Goal: Information Seeking & Learning: Understand process/instructions

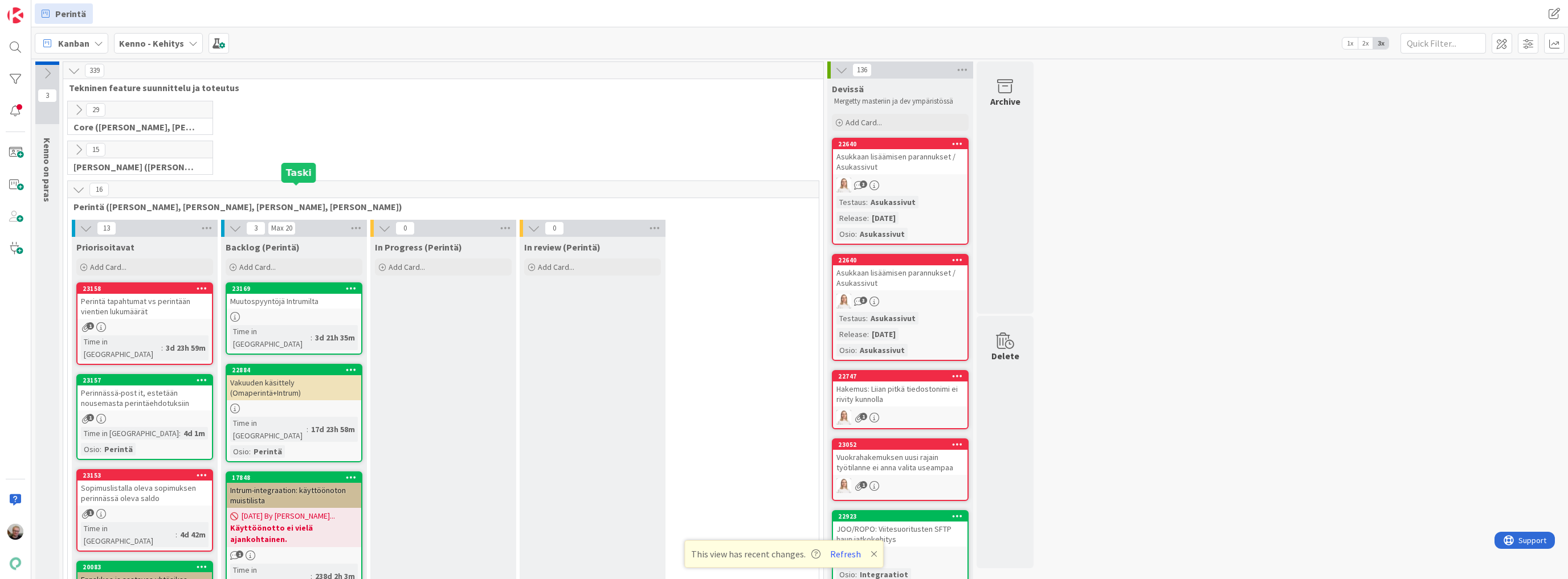
scroll to position [1866, 0]
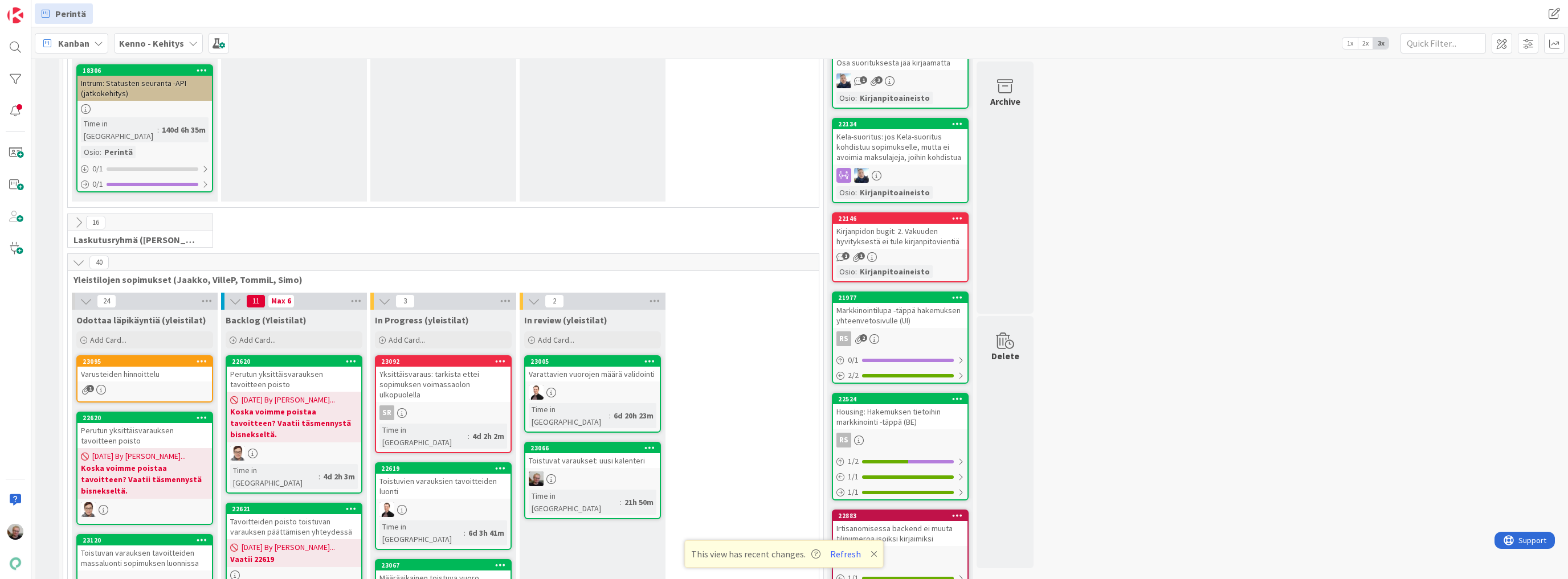
click at [438, 571] on div "Määräaikainen toistuva vuoro" at bounding box center [444, 578] width 135 height 15
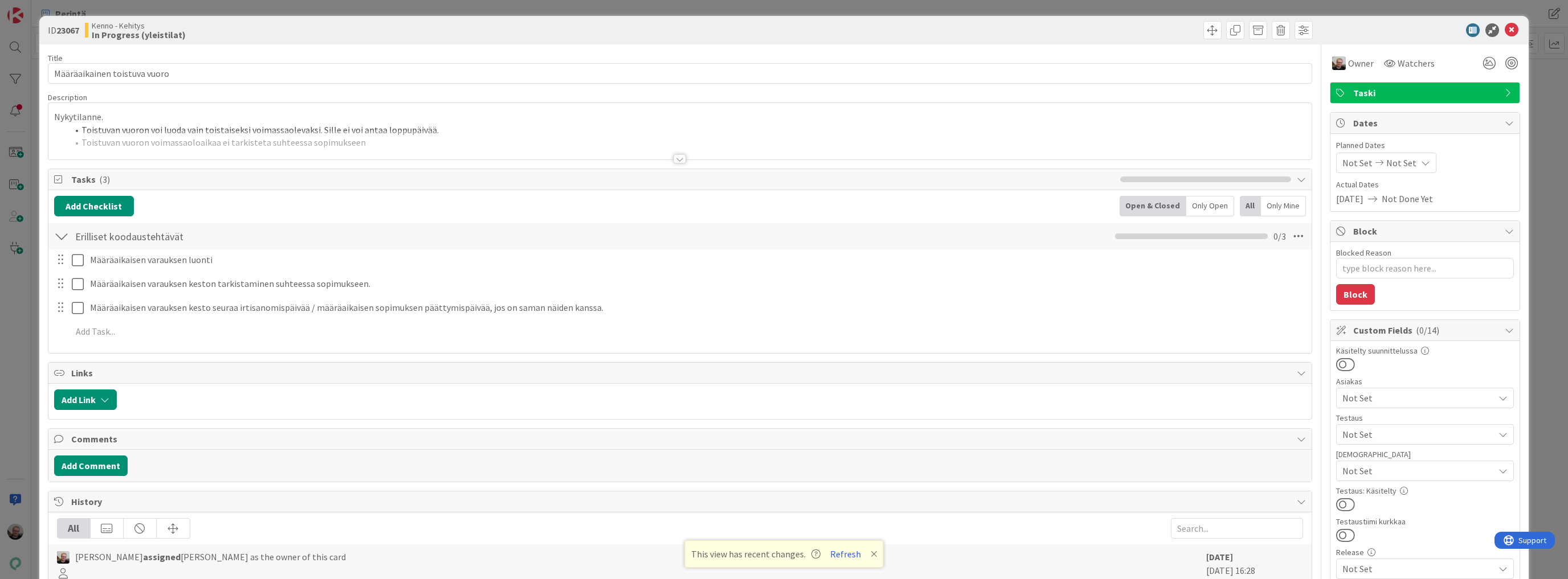
click at [1500, 22] on div "ID 23067 Kenno - Kehitys In Progress (yleistilat)" at bounding box center [784, 30] width 1489 height 29
click at [1505, 25] on icon at bounding box center [1512, 30] width 14 height 14
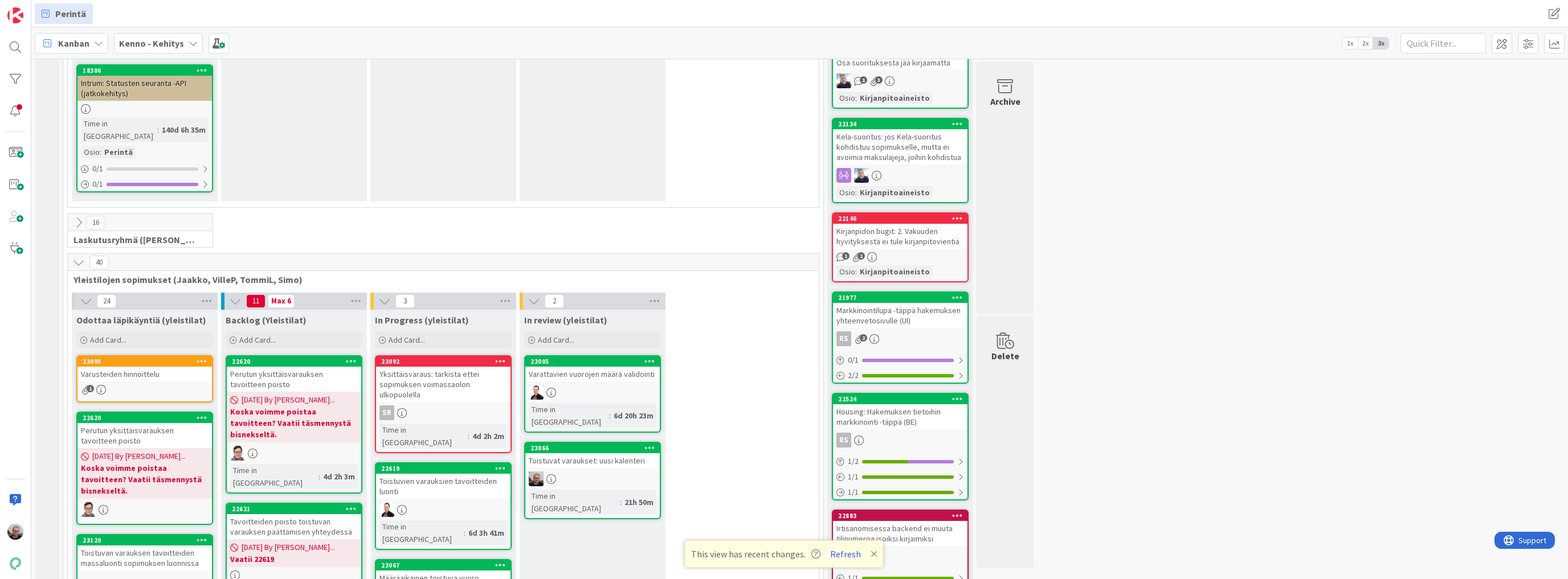
click at [155, 462] on b "Koska voimme poistaa tavoitteen? Vaatii täsmennystä bisnekseltä." at bounding box center [145, 479] width 128 height 34
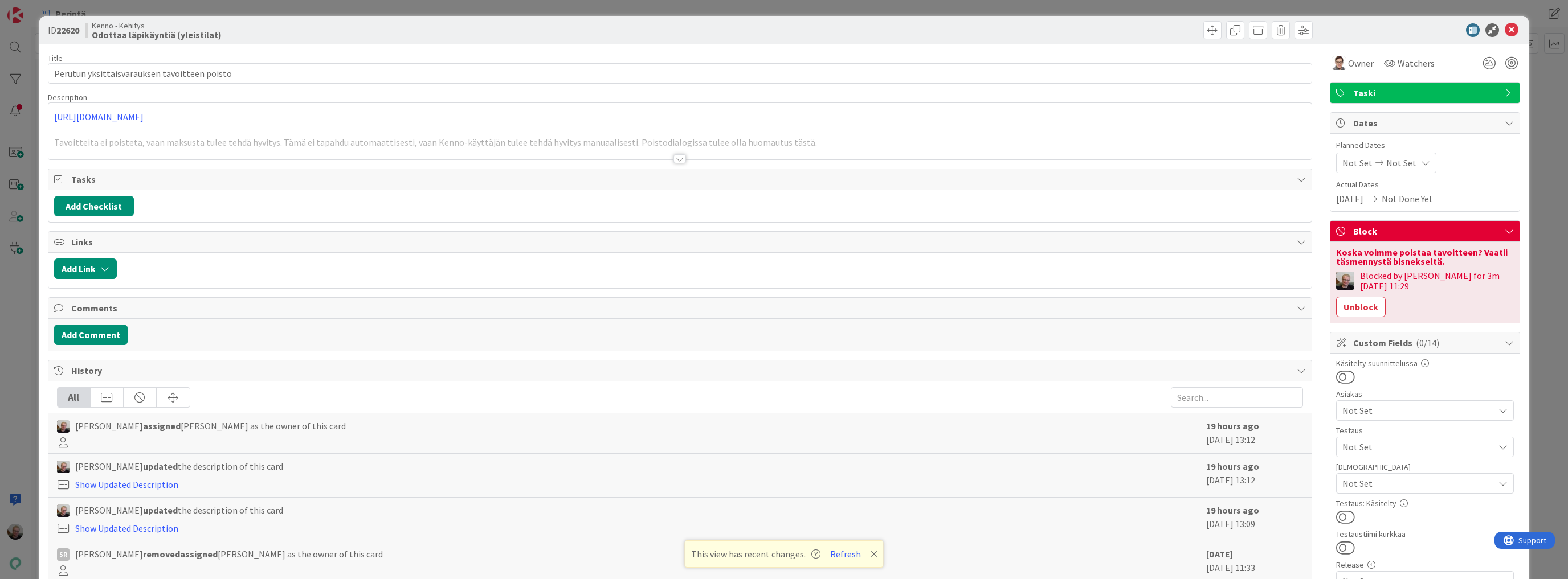
click at [317, 139] on div at bounding box center [680, 145] width 1263 height 29
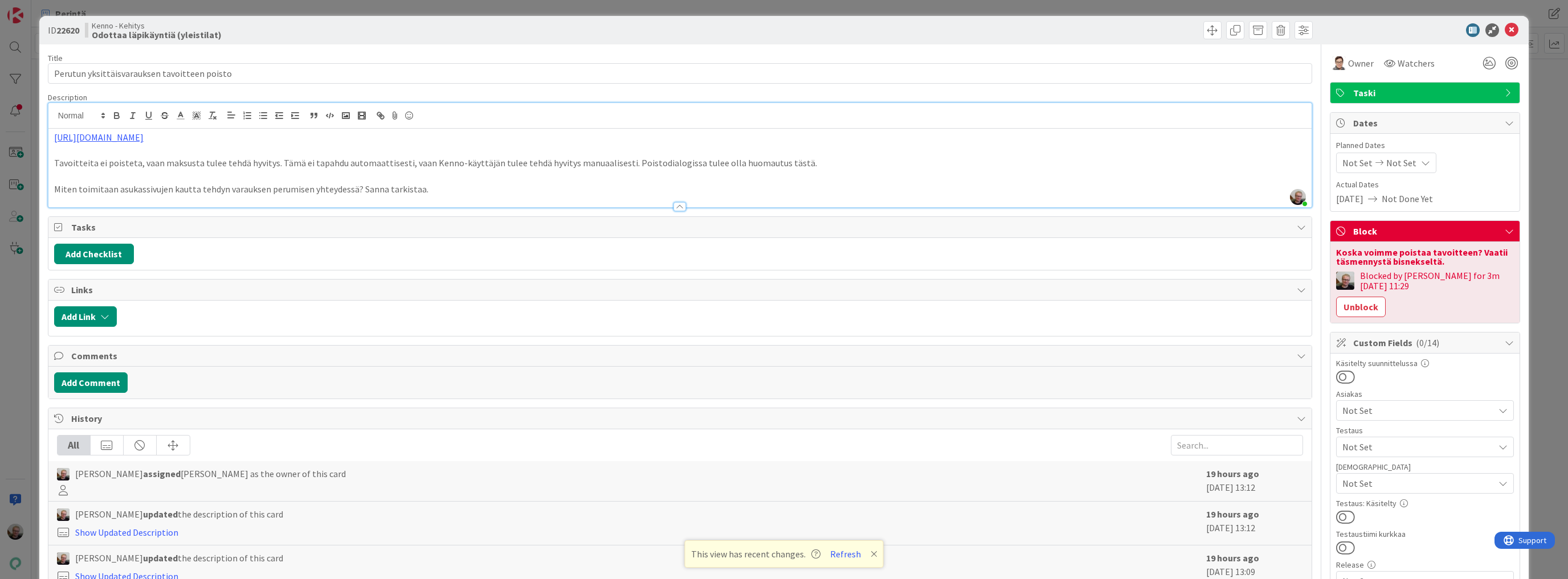
click at [436, 169] on p "Tavoitteita ei poisteta, vaan maksusta tulee tehdä hyvitys. Tämä ei tapahdu aut…" at bounding box center [680, 163] width 1252 height 13
click at [438, 163] on p "Tavoitteita ei poisteta, vaan maksusta tulee tehdä hyvitys. Tämä ei tapahdu aut…" at bounding box center [680, 163] width 1252 height 13
click at [452, 181] on p at bounding box center [680, 176] width 1252 height 13
click at [455, 185] on p "Miten toimitaan asukassivujen kautta tehdyn varauksen perumisen yhteydessä? San…" at bounding box center [680, 189] width 1252 height 13
click at [449, 185] on p "Miten toimitaan asukassivujen kautta tehdyn varauksen perumisen yhteydessä? San…" at bounding box center [680, 189] width 1252 height 13
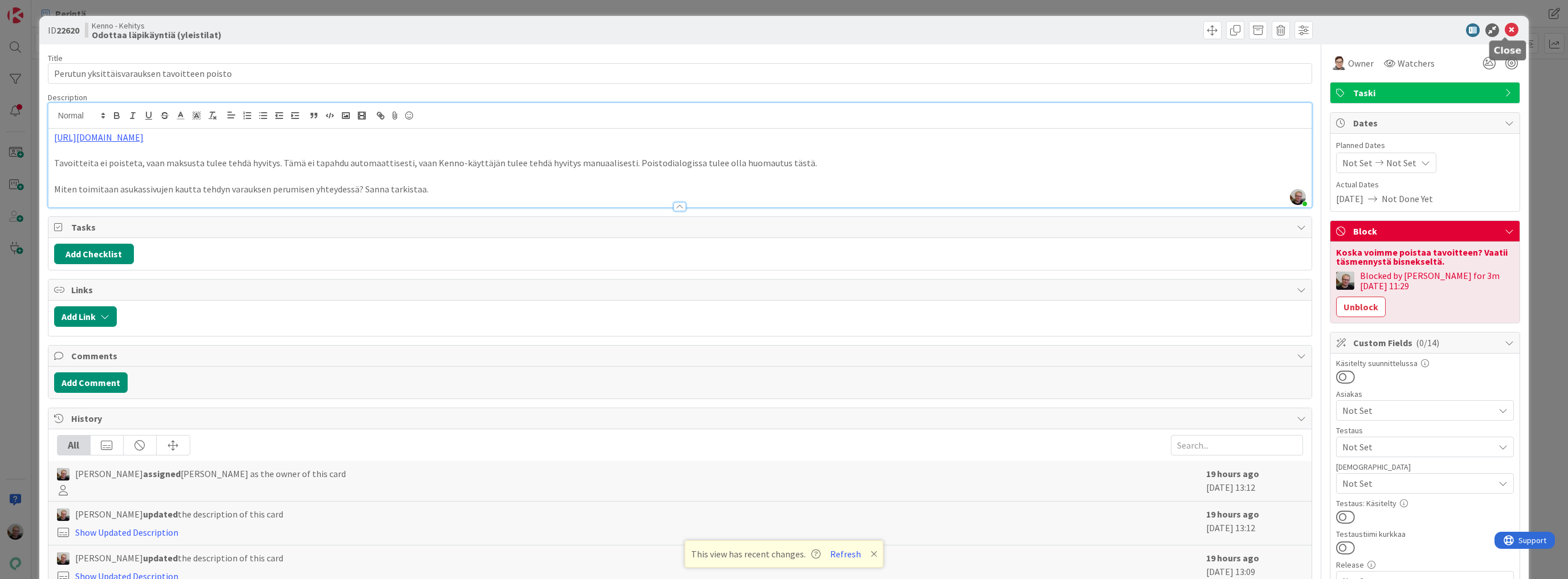
click at [1505, 33] on icon at bounding box center [1512, 30] width 14 height 14
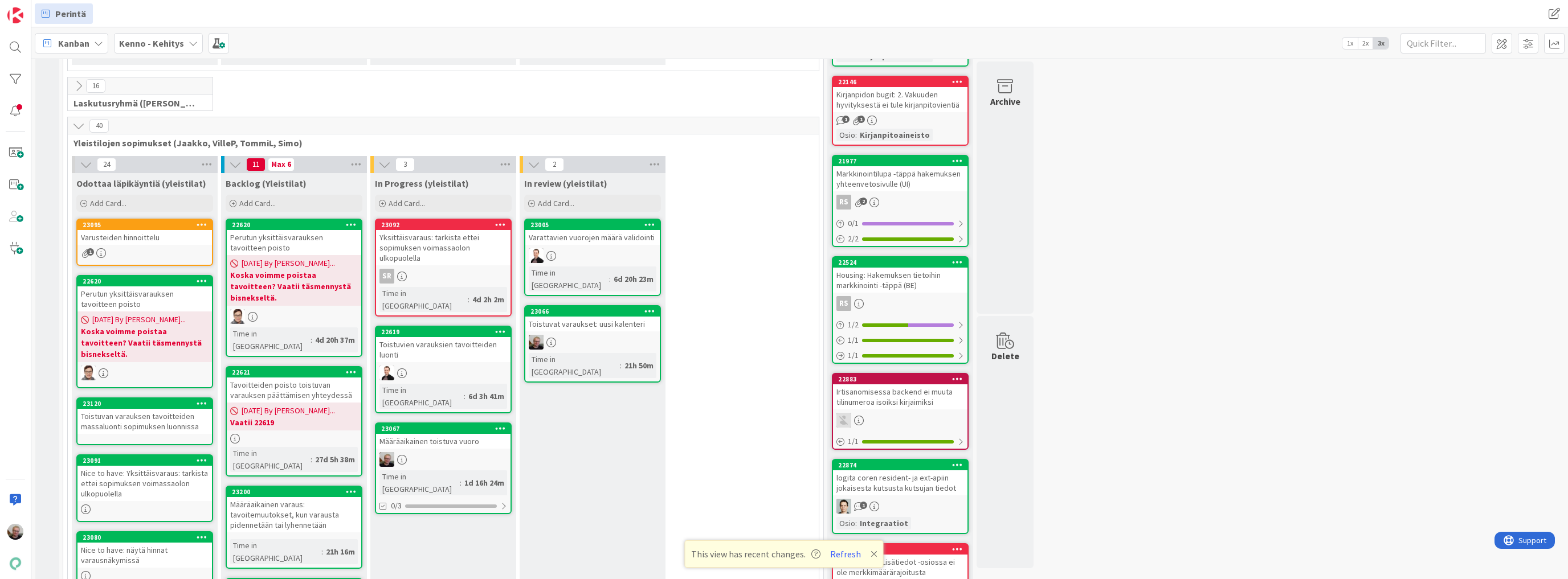
click at [126, 287] on div "Perutun yksittäisvarauksen tavoitteen poisto" at bounding box center [145, 299] width 135 height 25
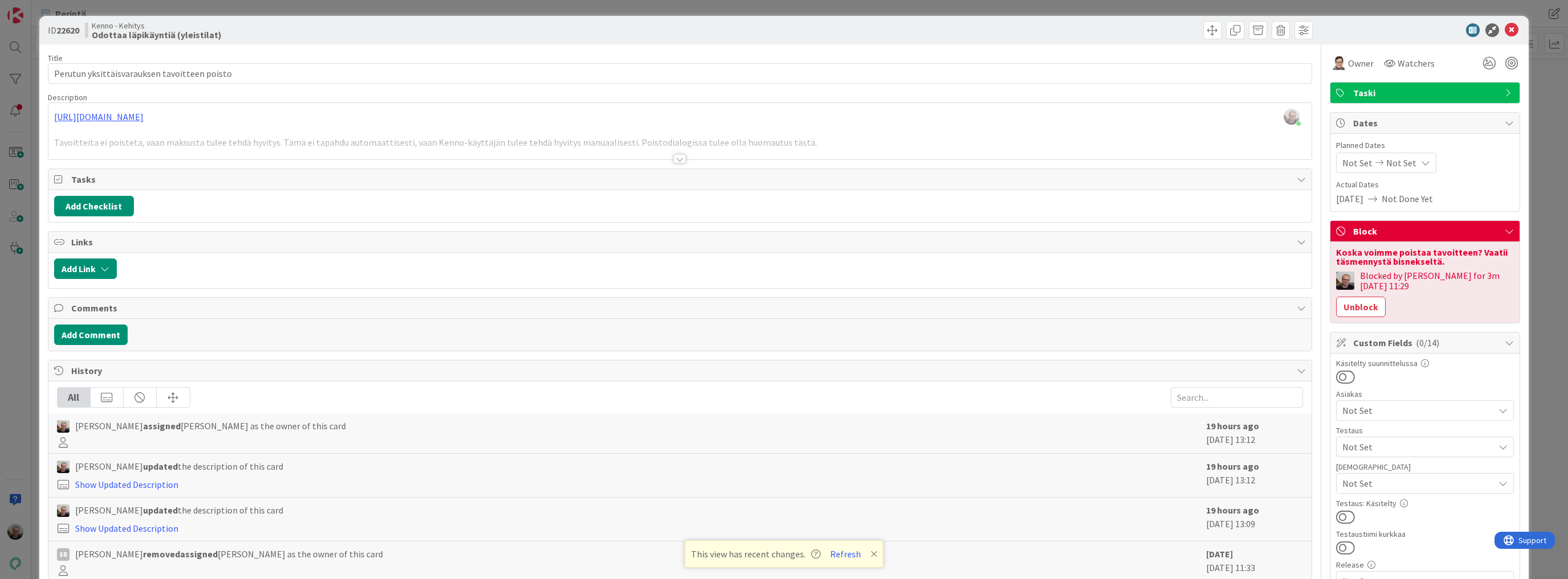
click at [491, 143] on div at bounding box center [680, 145] width 1263 height 29
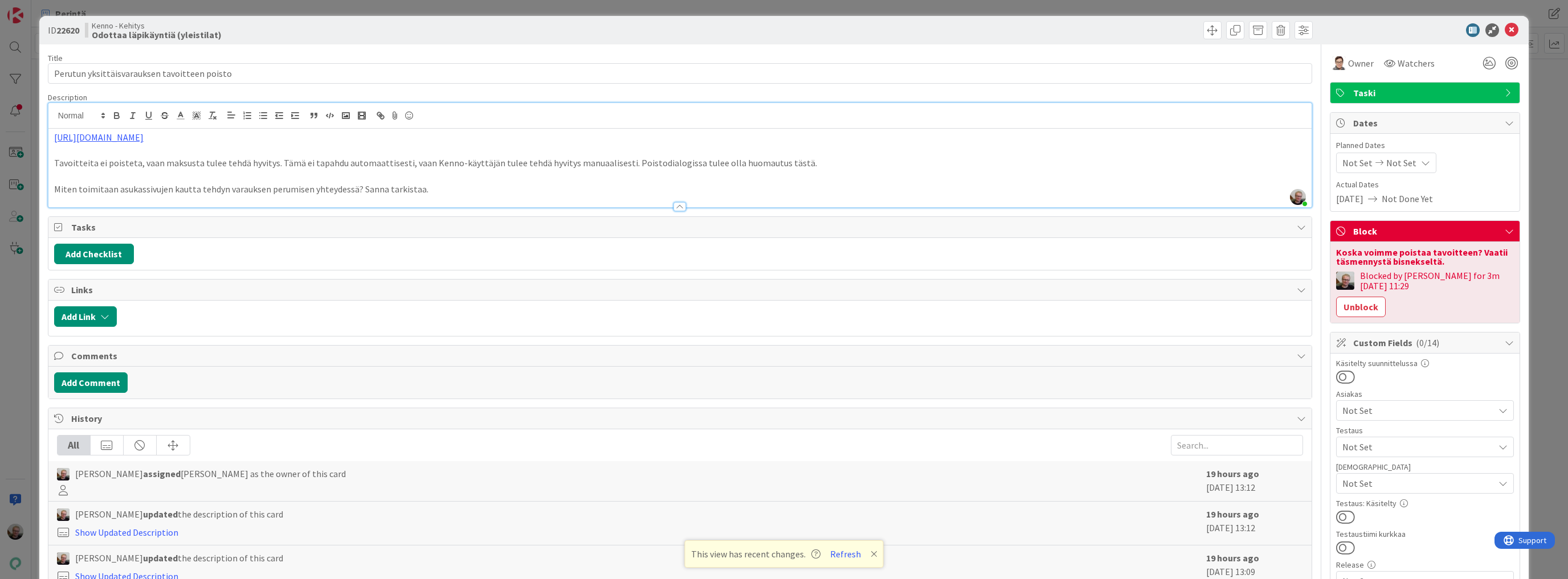
click at [575, 166] on p "Tavoitteita ei poisteta, vaan maksusta tulee tehdä hyvitys. Tämä ei tapahdu aut…" at bounding box center [680, 163] width 1252 height 13
click at [808, 170] on p at bounding box center [680, 176] width 1252 height 13
drag, startPoint x: 663, startPoint y: 23, endPoint x: 883, endPoint y: 65, distance: 224.0
click at [454, 146] on p at bounding box center [680, 150] width 1252 height 13
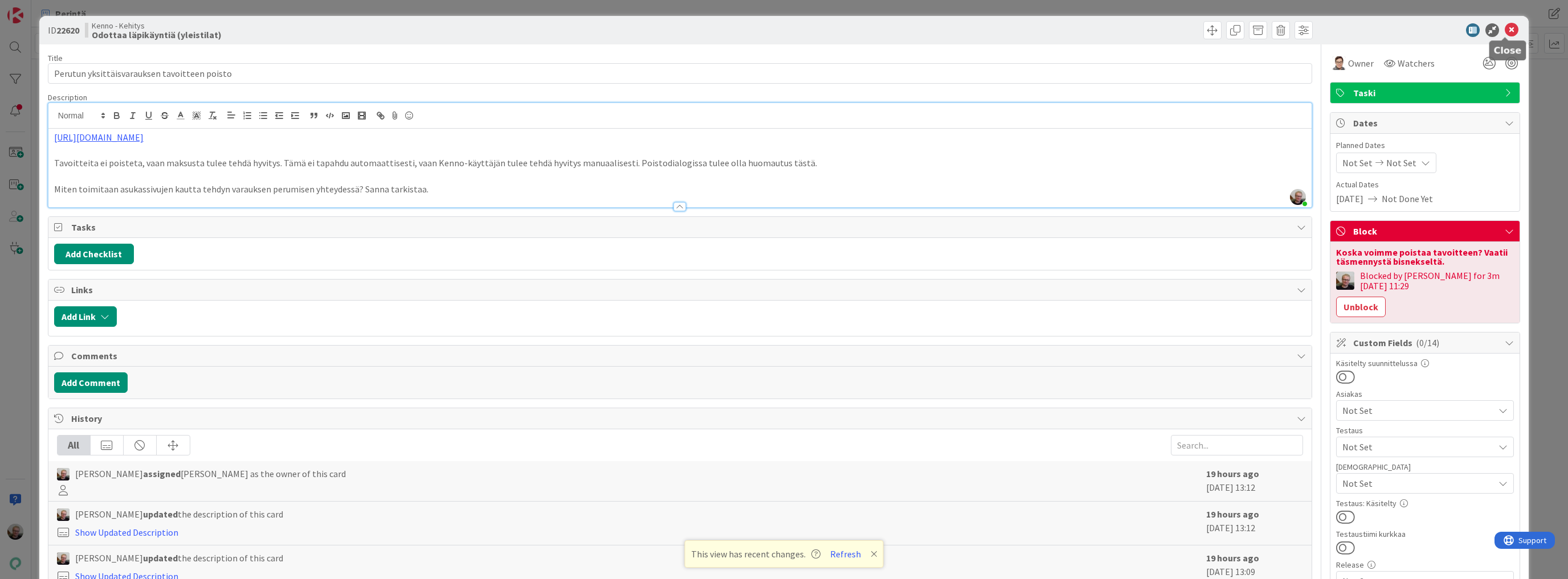
click at [1506, 27] on icon at bounding box center [1512, 30] width 14 height 14
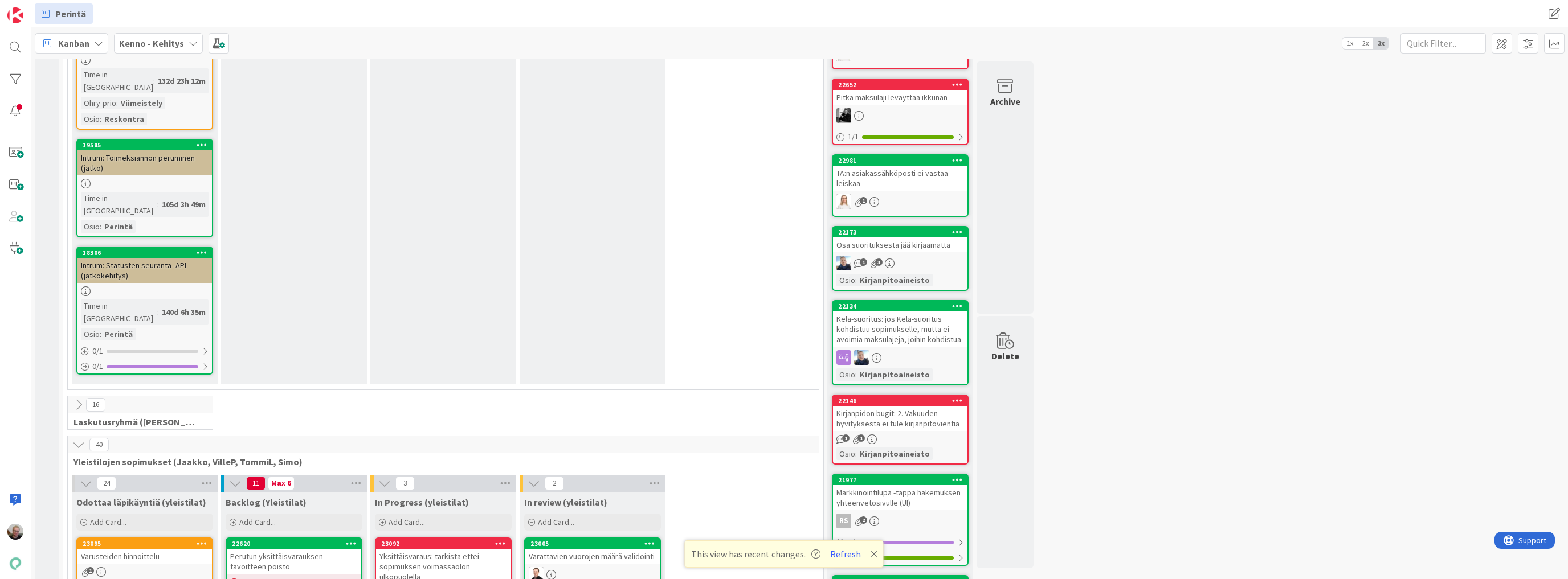
scroll to position [1731, 0]
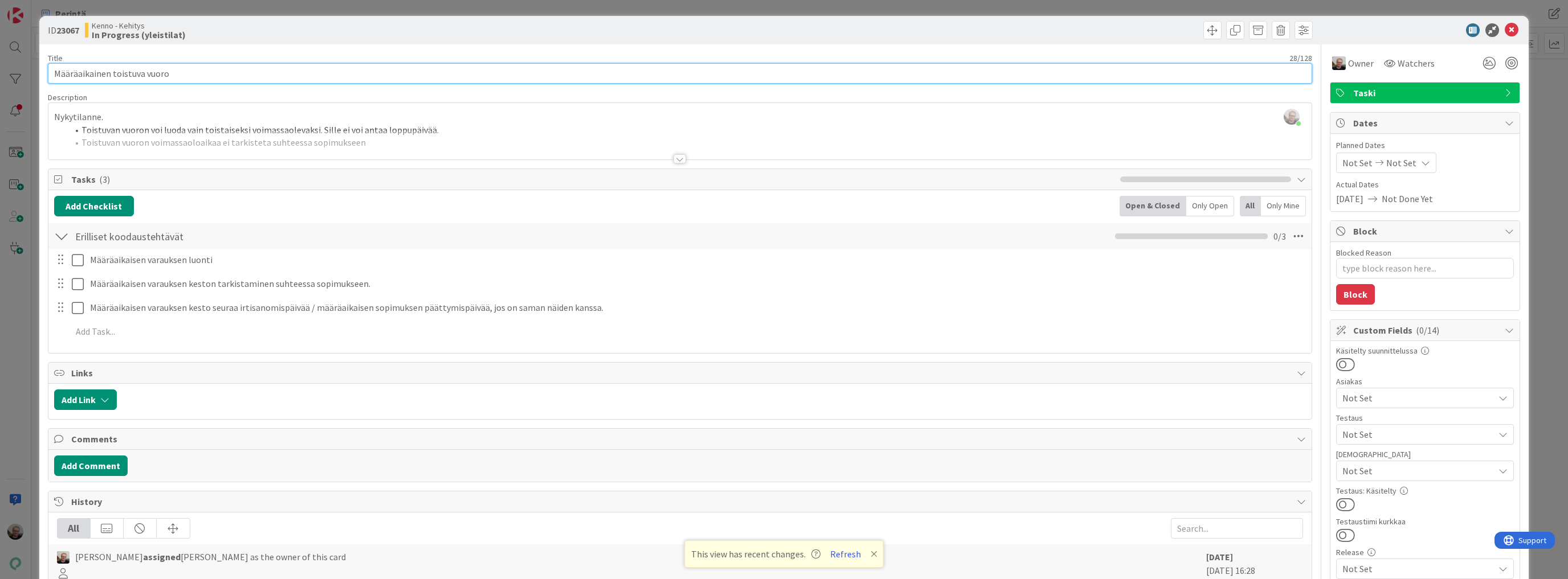
click at [173, 68] on input "Määräaikainen toistuva vuoro" at bounding box center [680, 74] width 1264 height 20
drag, startPoint x: 178, startPoint y: 73, endPoint x: 3, endPoint y: 96, distance: 176.5
click at [0, 96] on div "ID 23067 [PERSON_NAME] In Progress (yleistilat) Title 28 / 128 Määräaikainen to…" at bounding box center [784, 289] width 1568 height 579
type textarea "x"
click at [1505, 28] on icon at bounding box center [1512, 30] width 14 height 14
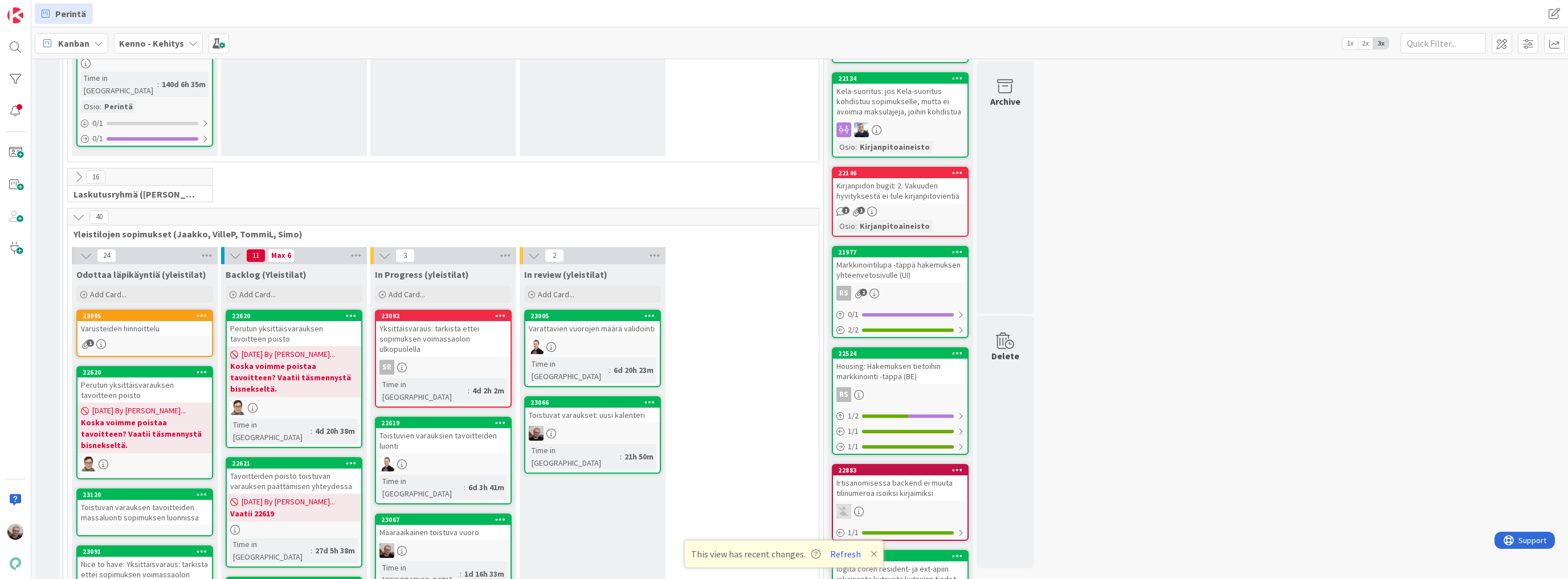
scroll to position [1686, 0]
